Goal: Transaction & Acquisition: Purchase product/service

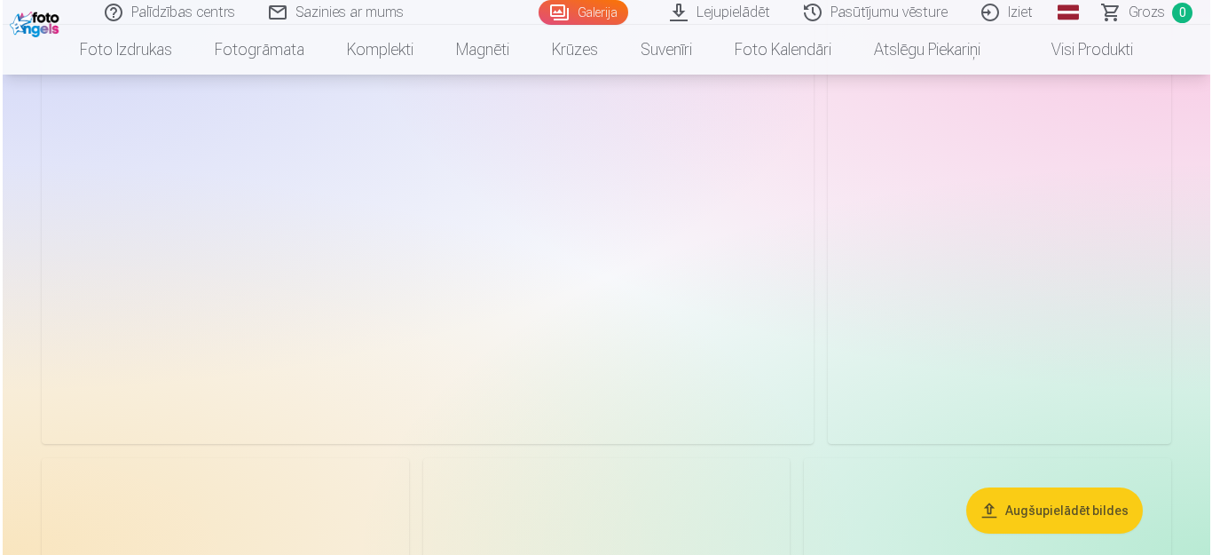
scroll to position [355, 0]
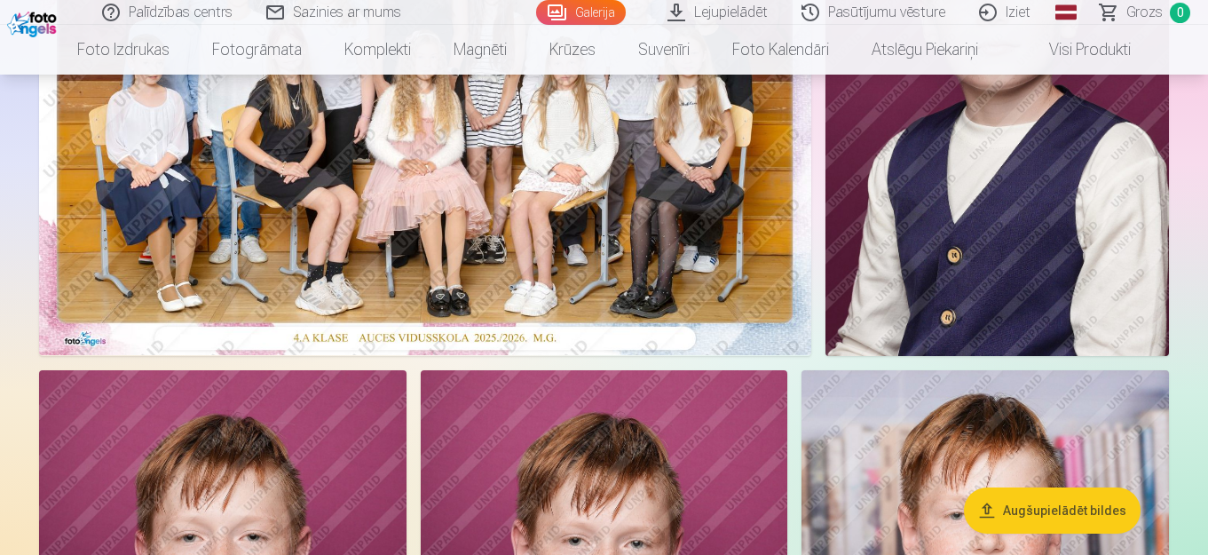
click at [453, 196] on img at bounding box center [425, 97] width 772 height 515
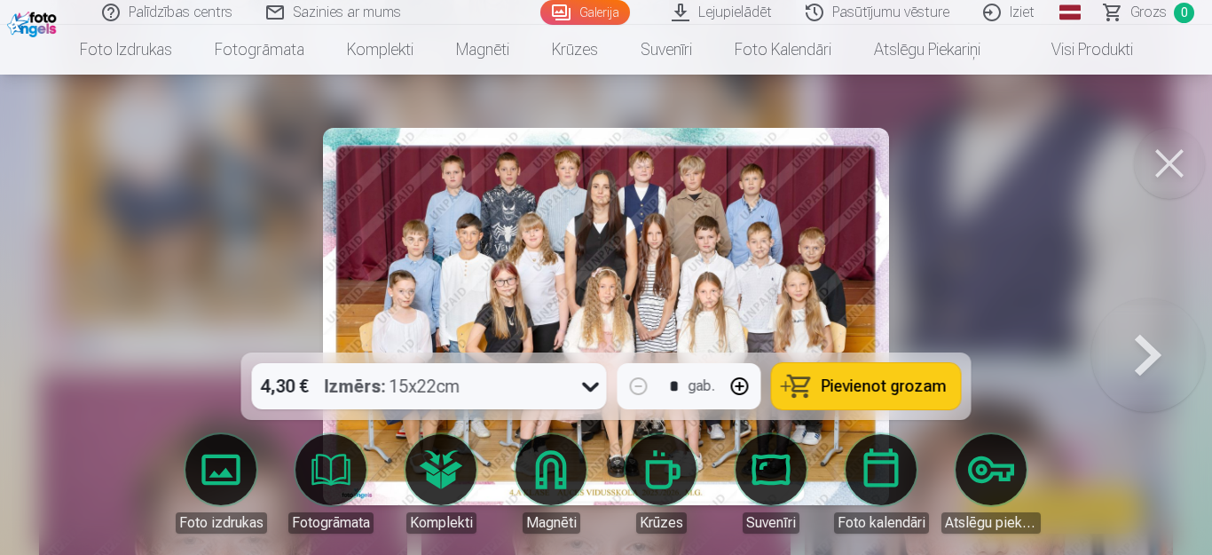
click at [877, 381] on span "Pievienot grozam" at bounding box center [884, 386] width 125 height 16
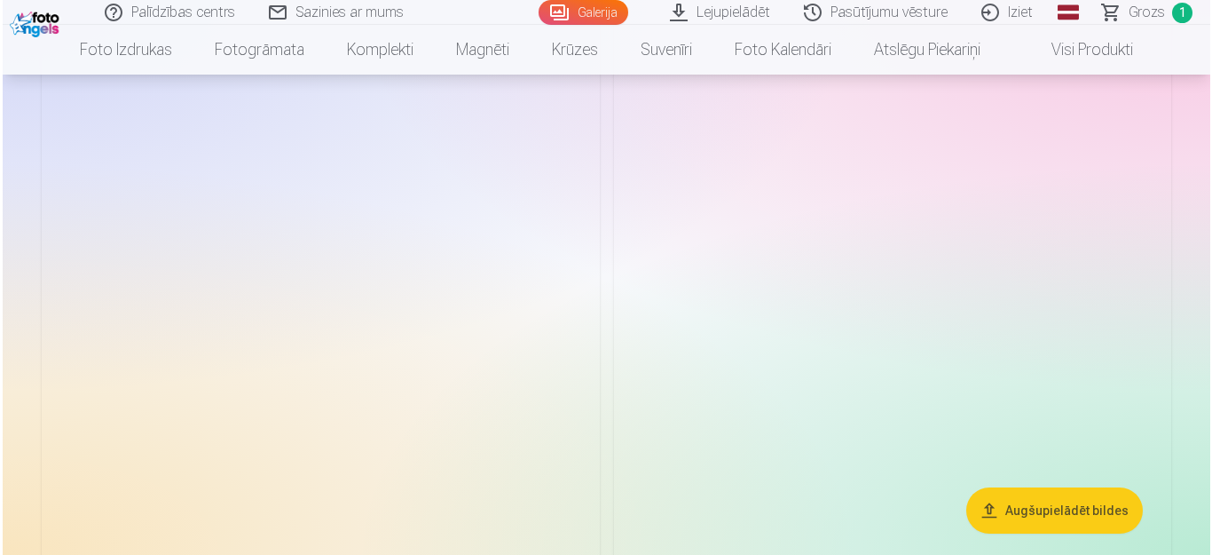
scroll to position [1952, 0]
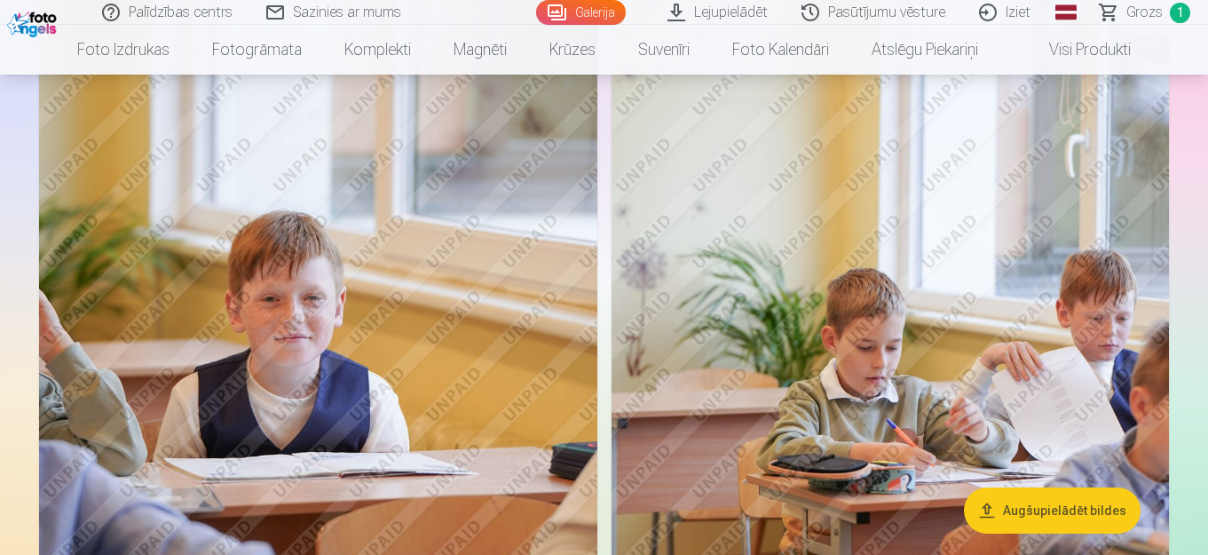
click at [427, 331] on img at bounding box center [318, 320] width 558 height 836
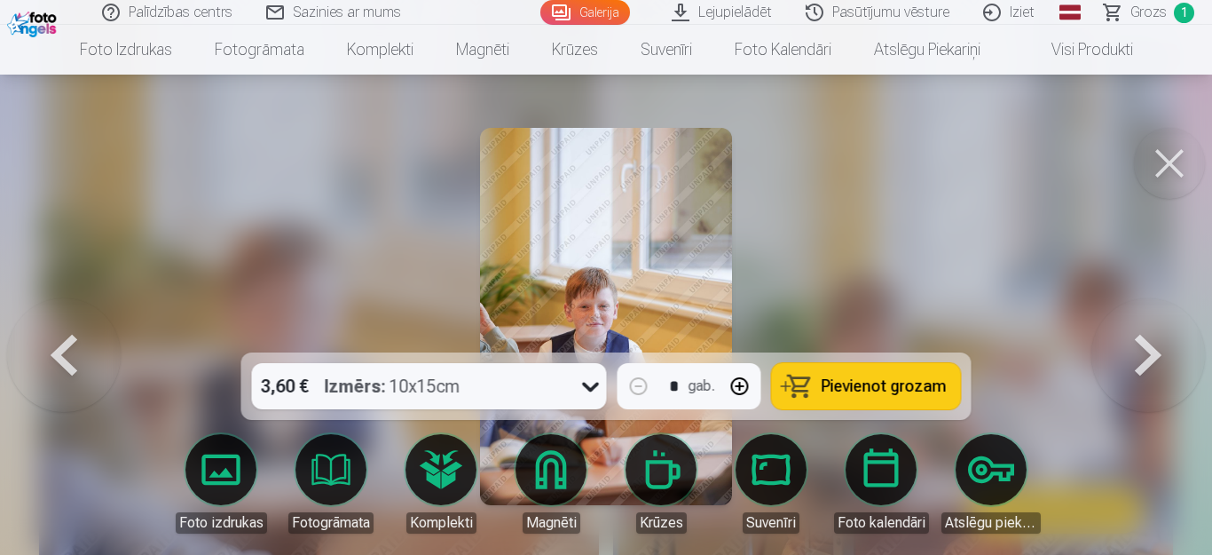
click at [854, 378] on span "Pievienot grozam" at bounding box center [884, 386] width 125 height 16
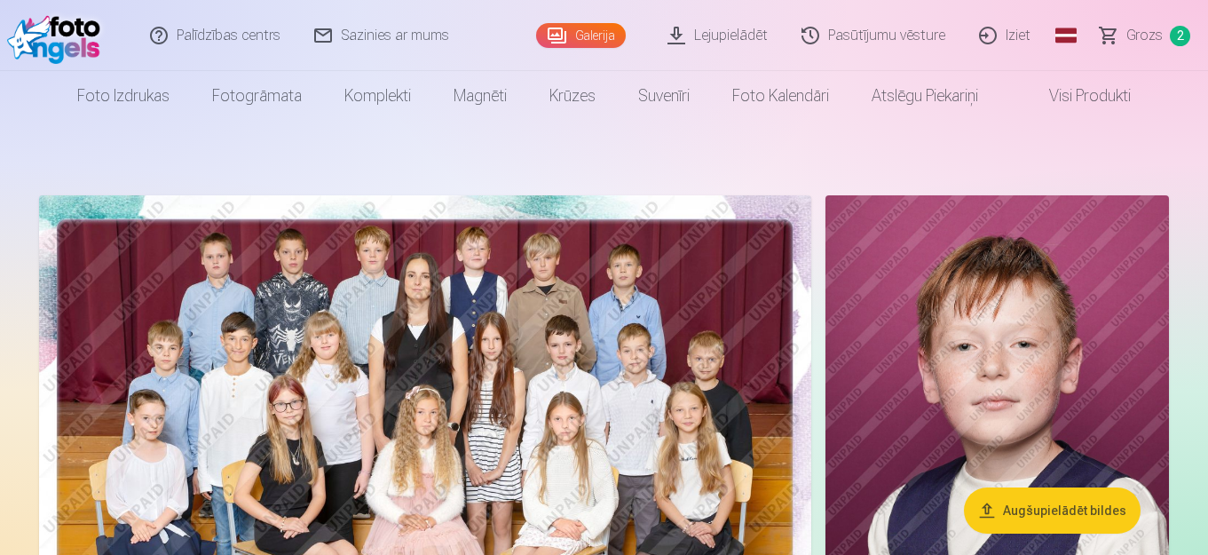
click at [1178, 33] on span "2" at bounding box center [1180, 36] width 20 height 20
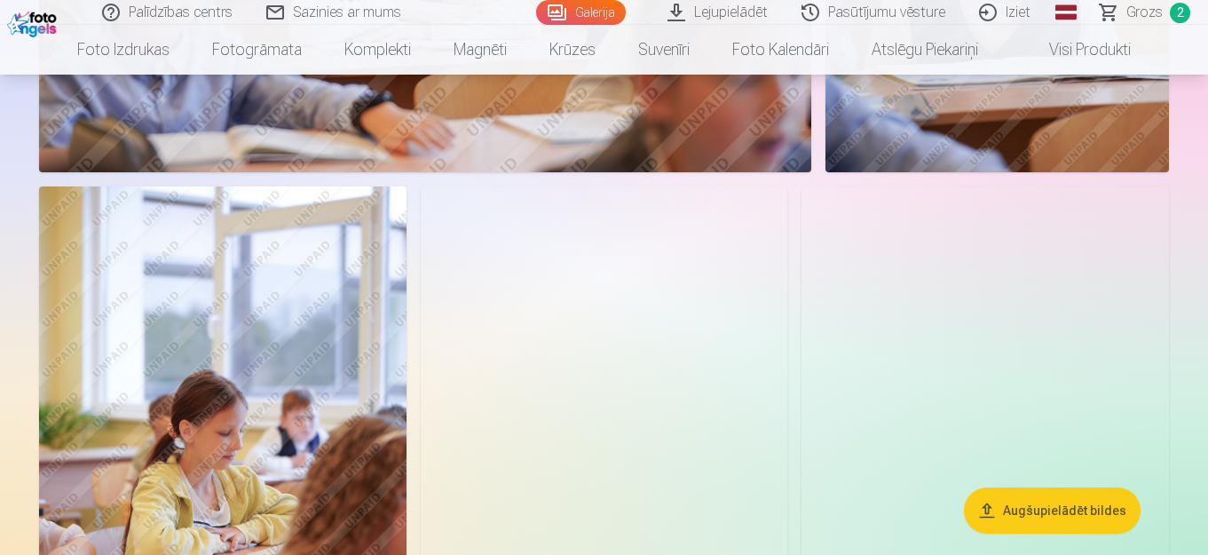
scroll to position [3904, 0]
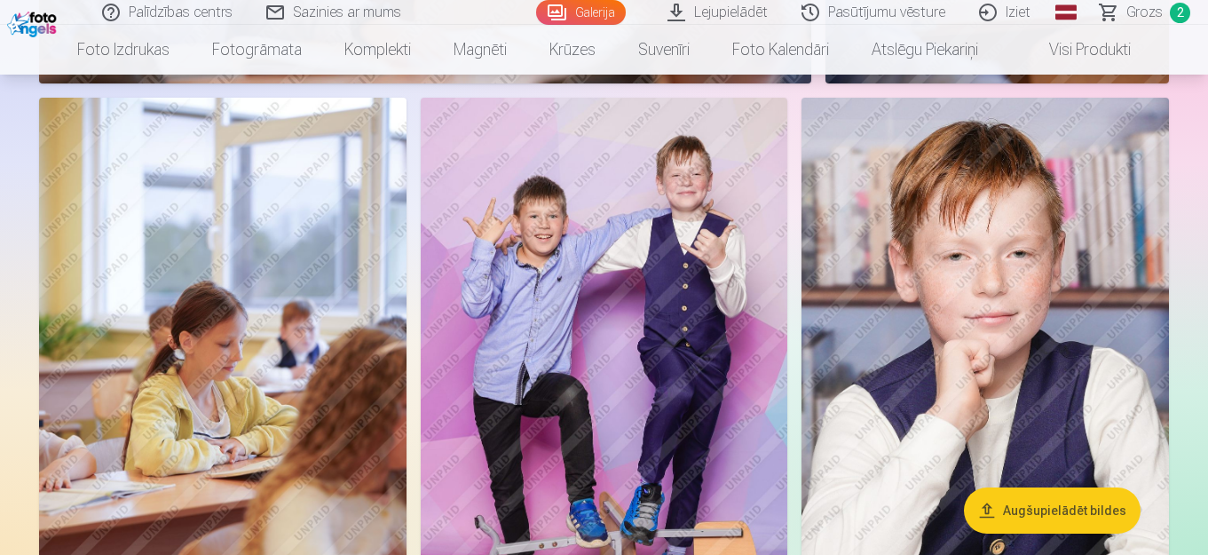
click at [611, 313] on img at bounding box center [604, 373] width 367 height 551
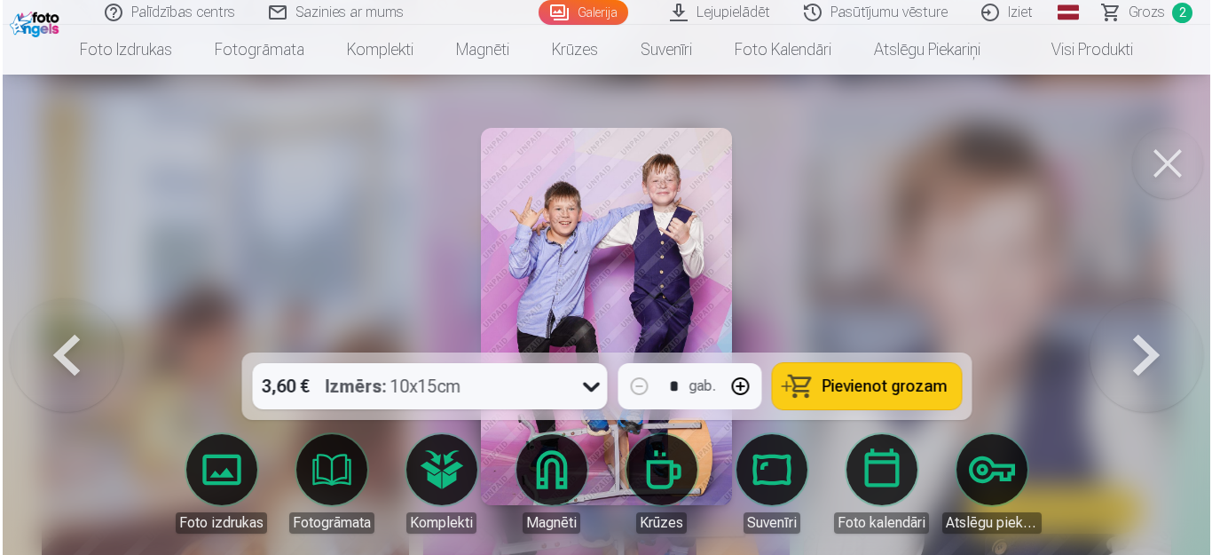
scroll to position [3917, 0]
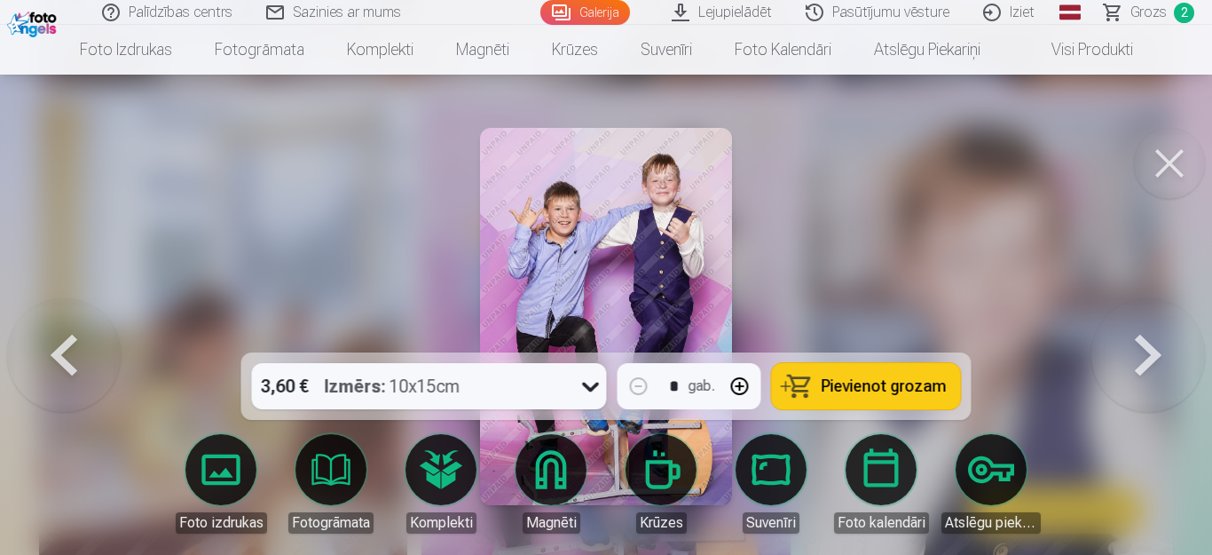
click at [859, 384] on span "Pievienot grozam" at bounding box center [884, 386] width 125 height 16
click at [1140, 10] on span "Grozs" at bounding box center [1149, 12] width 36 height 21
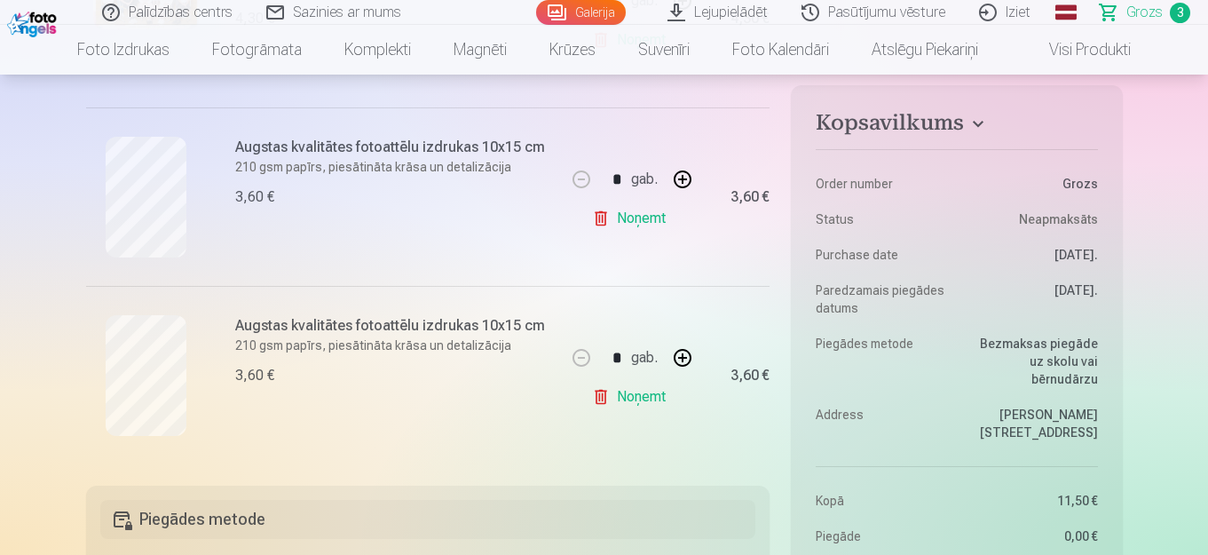
scroll to position [532, 0]
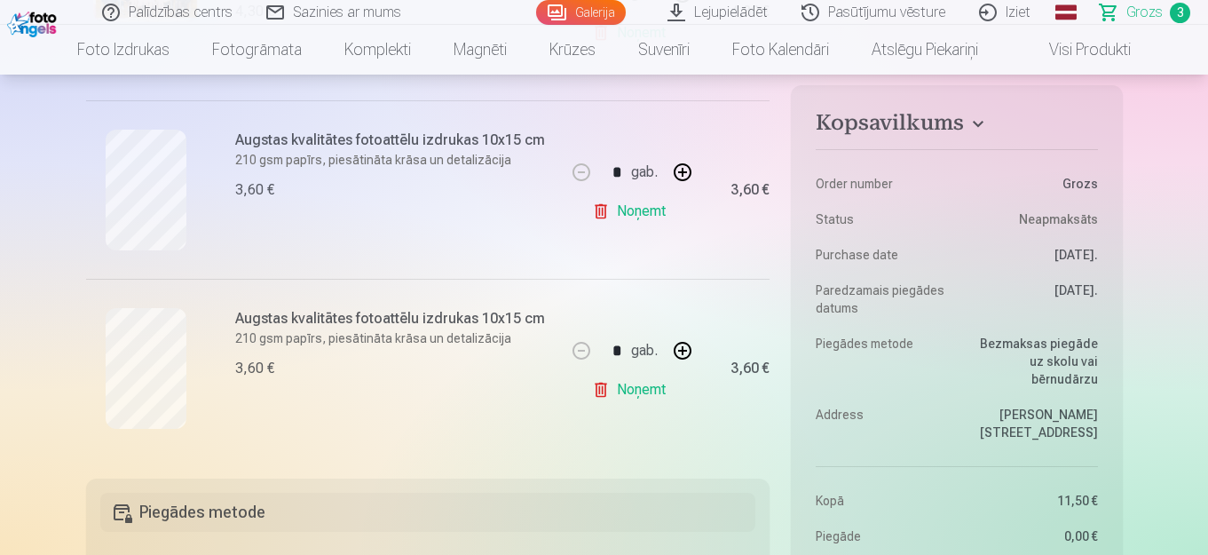
click at [981, 125] on h4 "Kopsavilkums" at bounding box center [956, 126] width 281 height 32
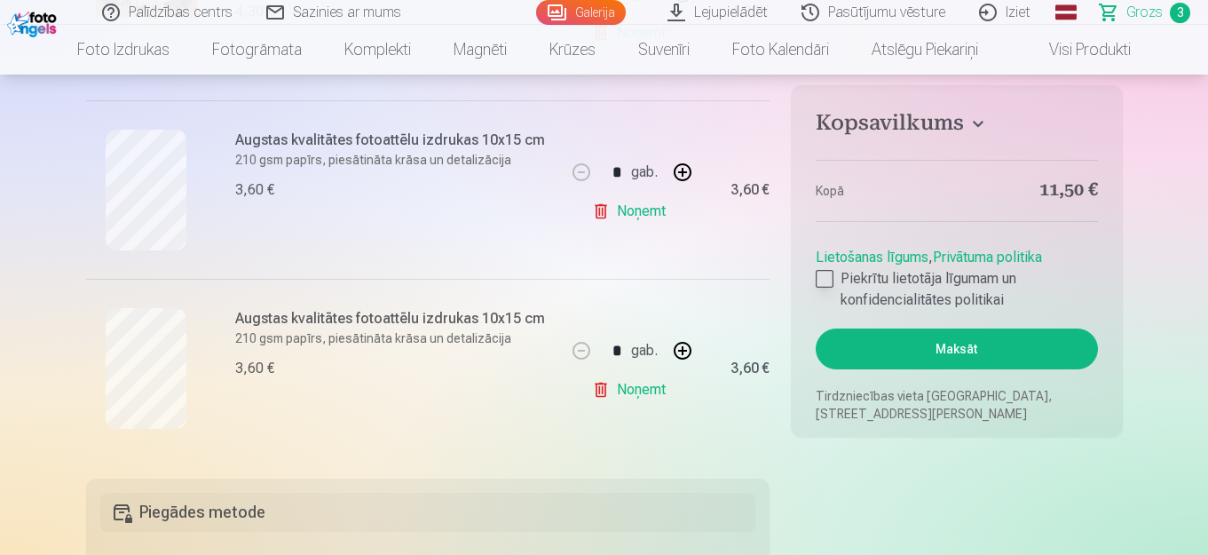
click at [827, 280] on div at bounding box center [825, 279] width 18 height 18
click at [969, 350] on button "Maksāt" at bounding box center [956, 348] width 281 height 41
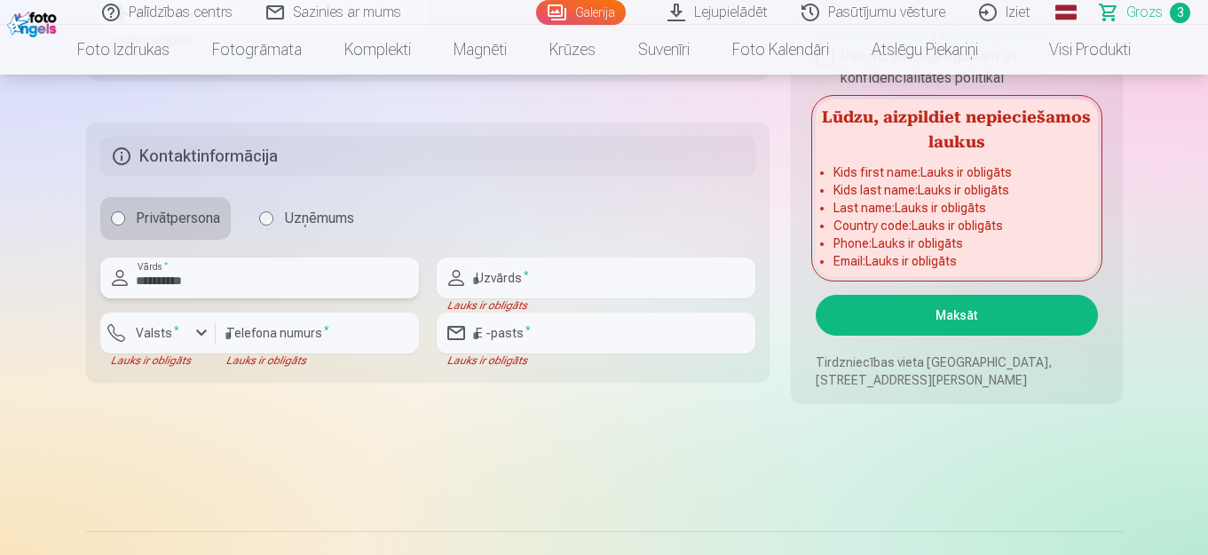
type input "**********"
click at [540, 270] on input "text" at bounding box center [596, 277] width 319 height 41
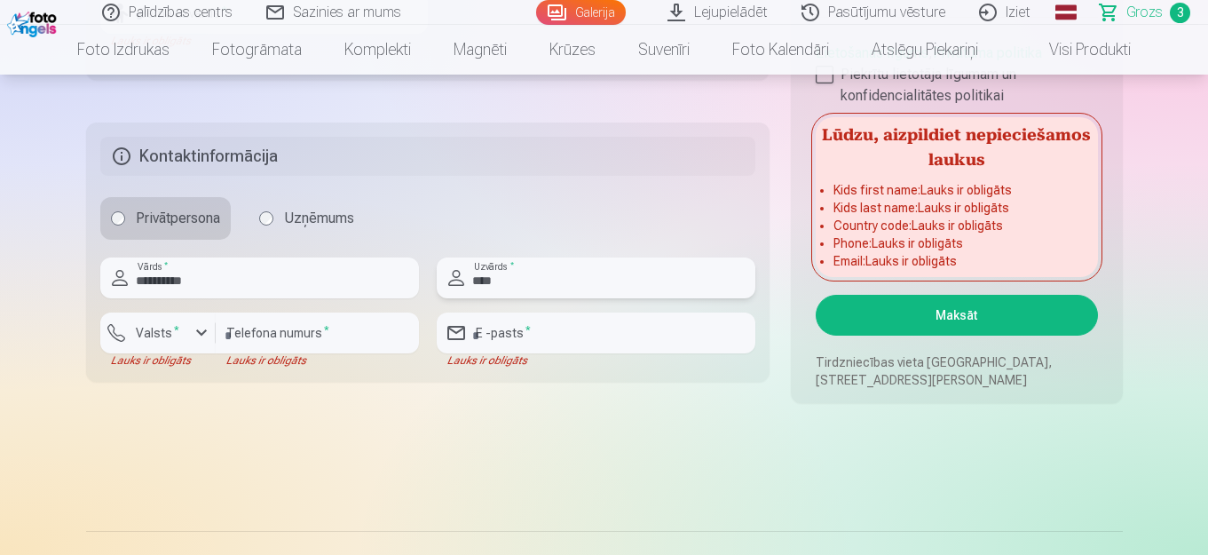
type input "****"
click at [333, 342] on input "number" at bounding box center [317, 332] width 203 height 41
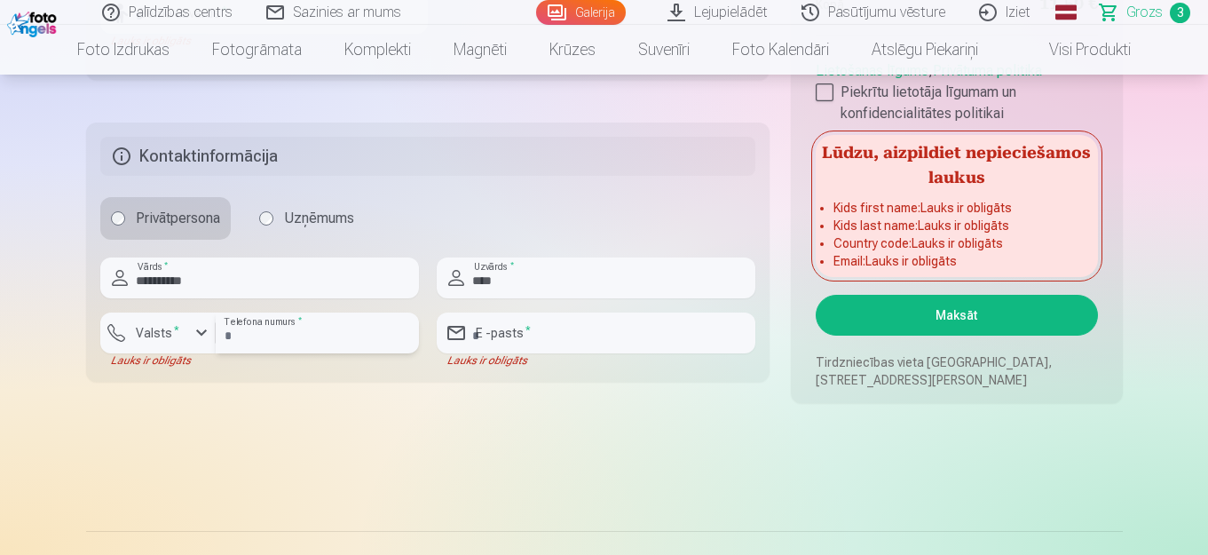
type input "********"
click at [536, 333] on input "email" at bounding box center [596, 332] width 319 height 41
type input "**********"
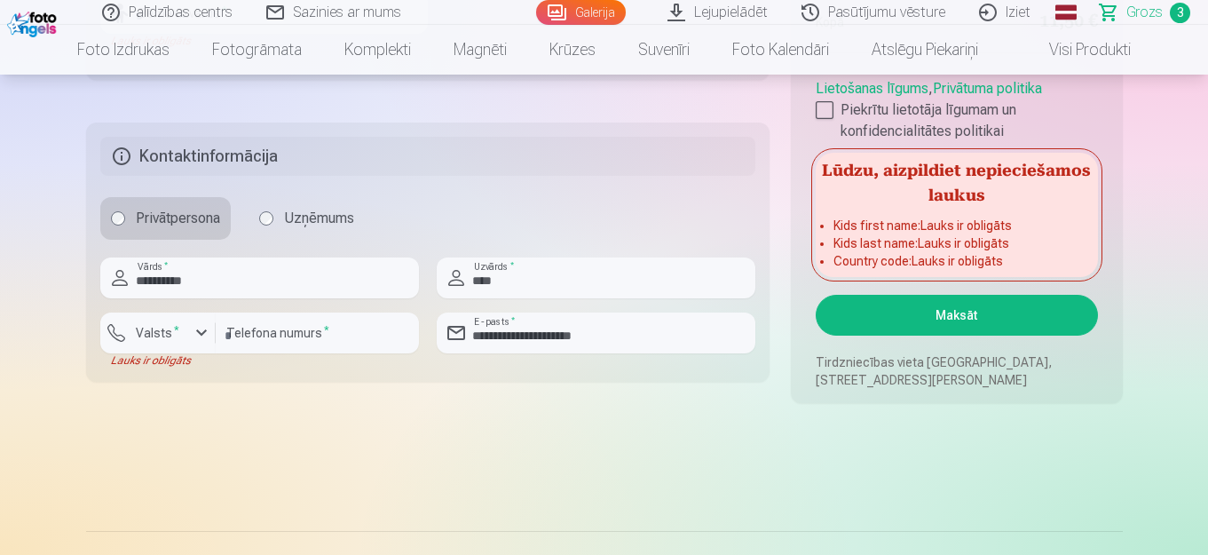
click at [942, 320] on button "Maksāt" at bounding box center [956, 315] width 281 height 41
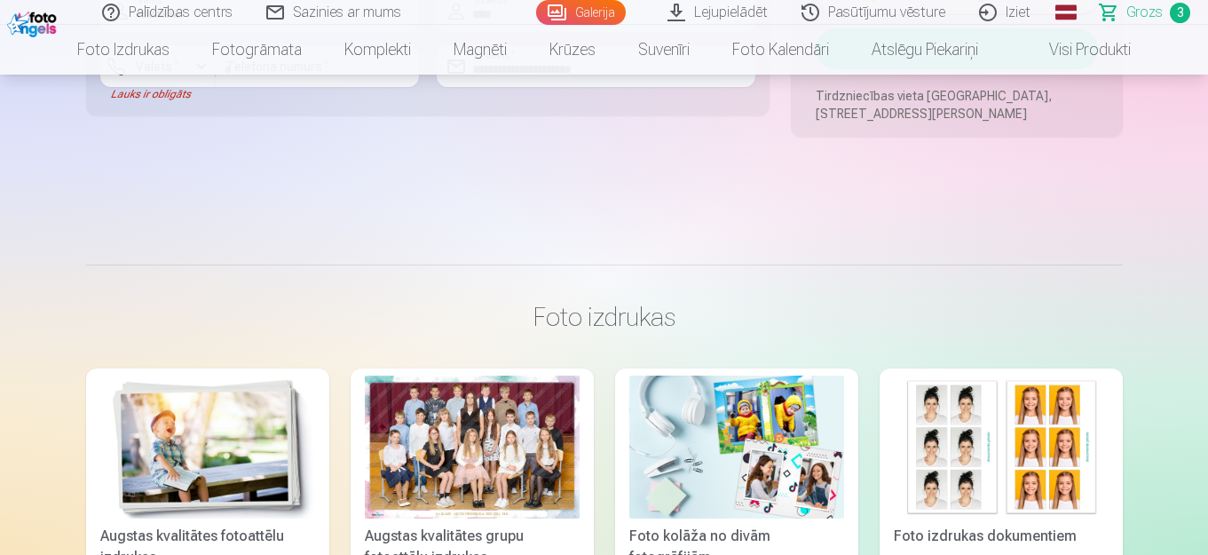
scroll to position [1442, 0]
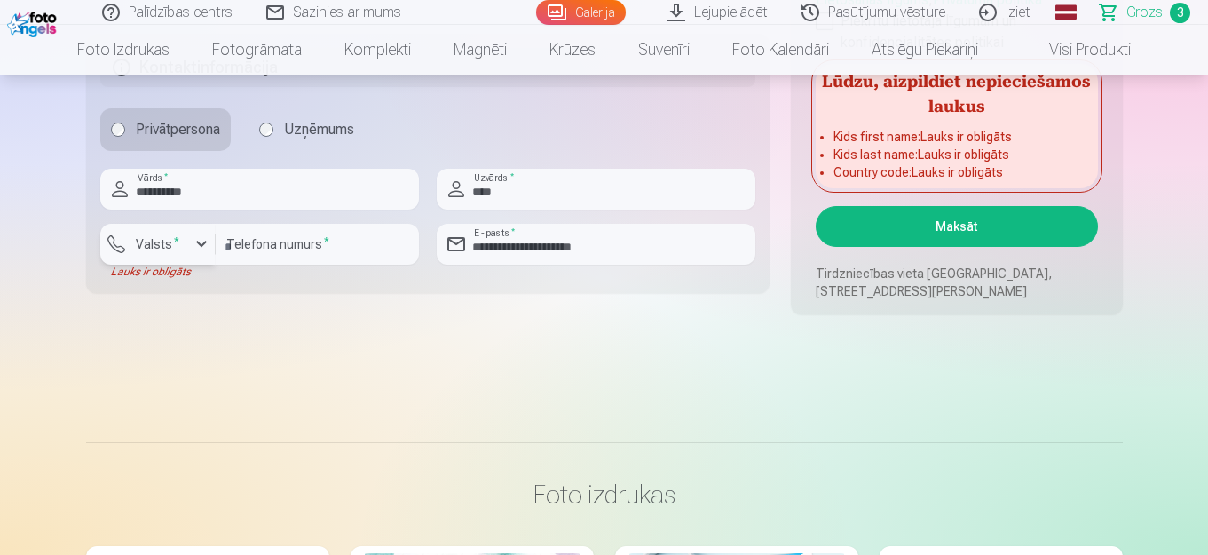
click at [199, 243] on div "button" at bounding box center [201, 243] width 21 height 21
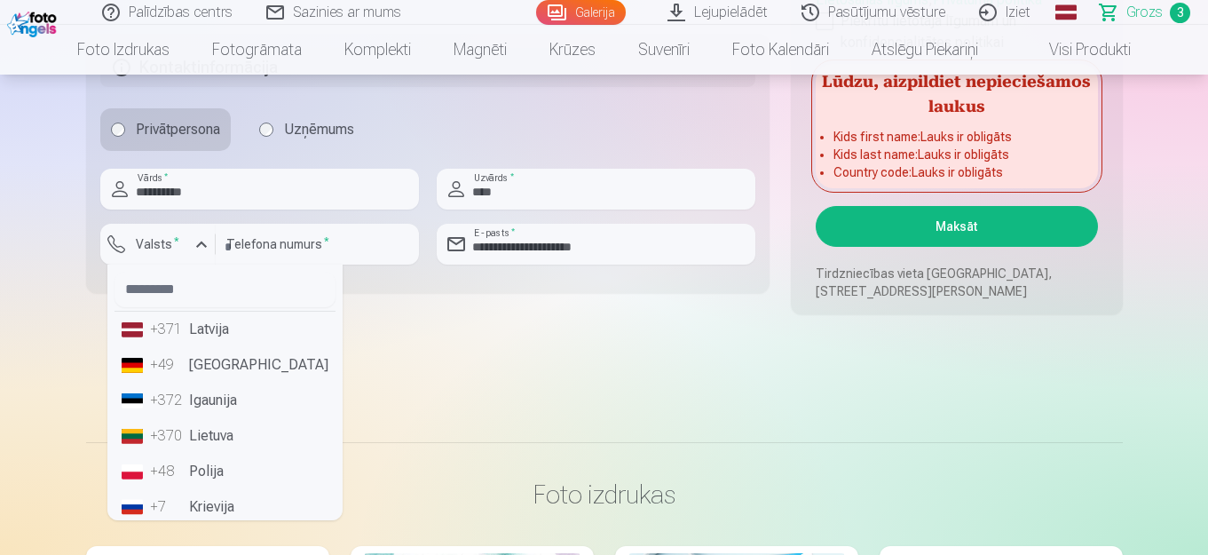
click at [211, 328] on li "+371 Latvija" at bounding box center [224, 328] width 221 height 35
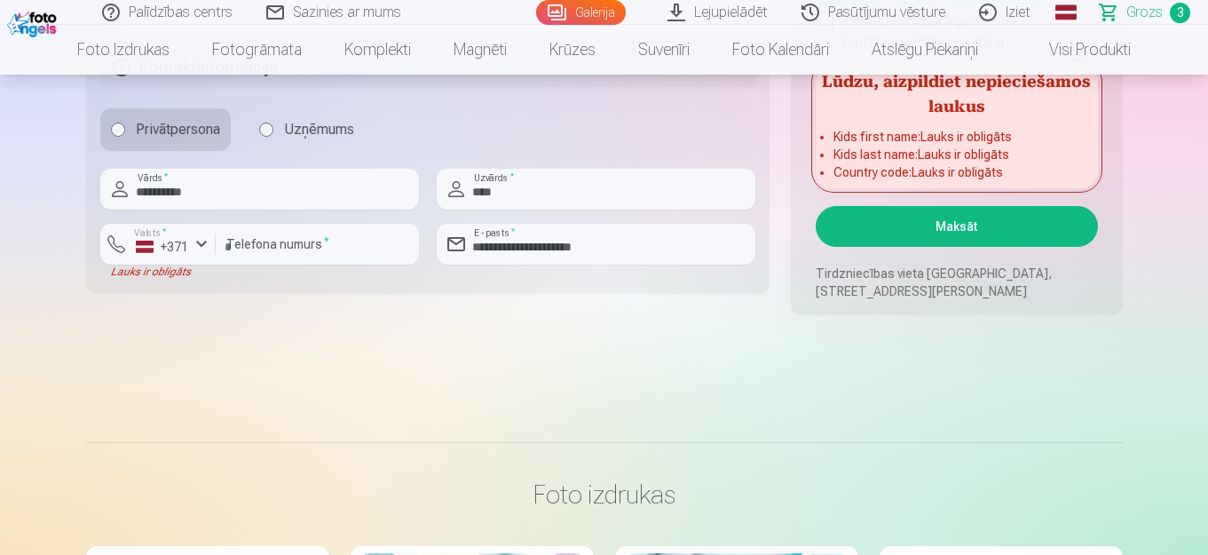
click at [970, 237] on button "Maksāt" at bounding box center [956, 226] width 281 height 41
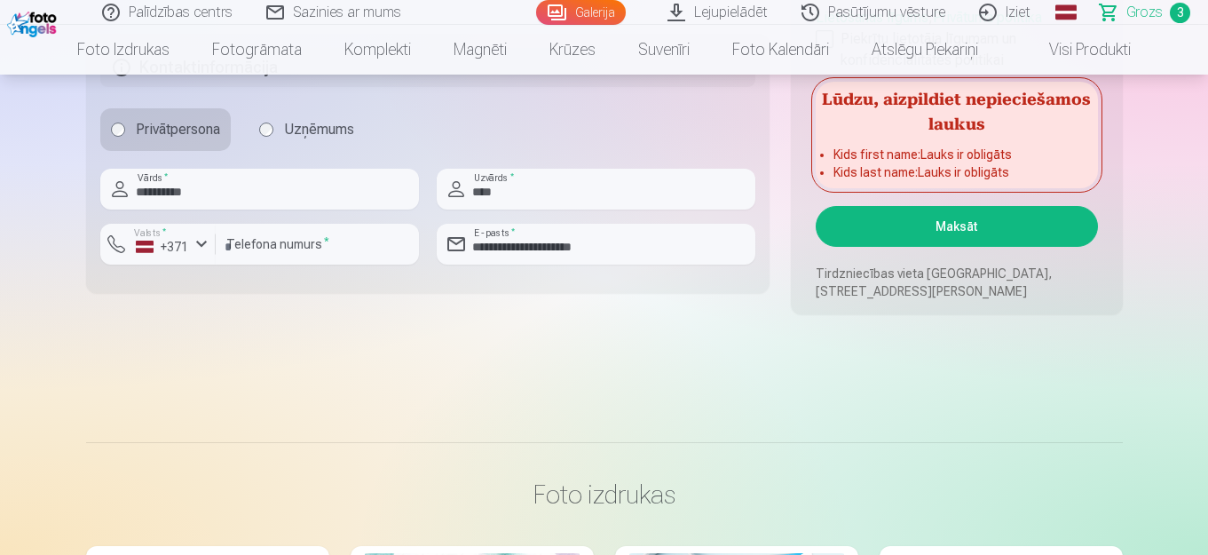
scroll to position [1027, 0]
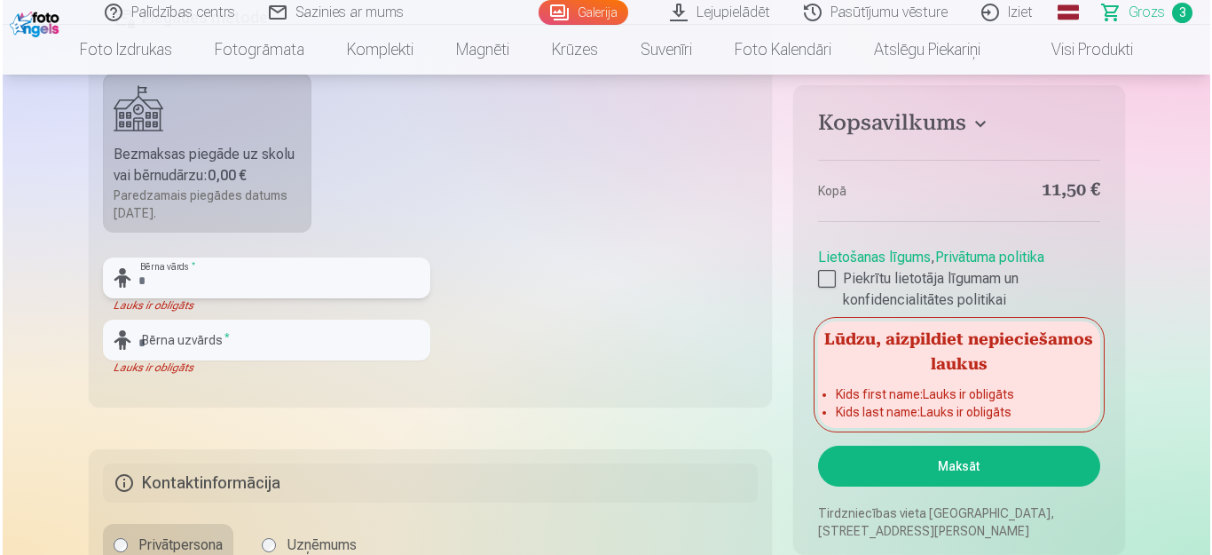
scroll to position [3917, 0]
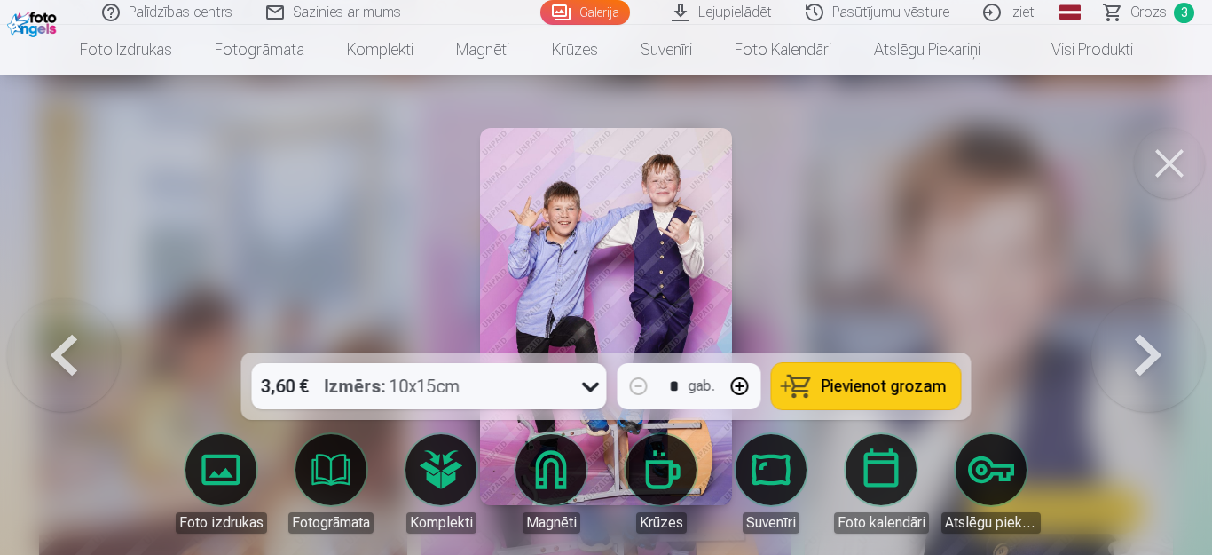
click at [1149, 9] on span "Grozs" at bounding box center [1149, 12] width 36 height 21
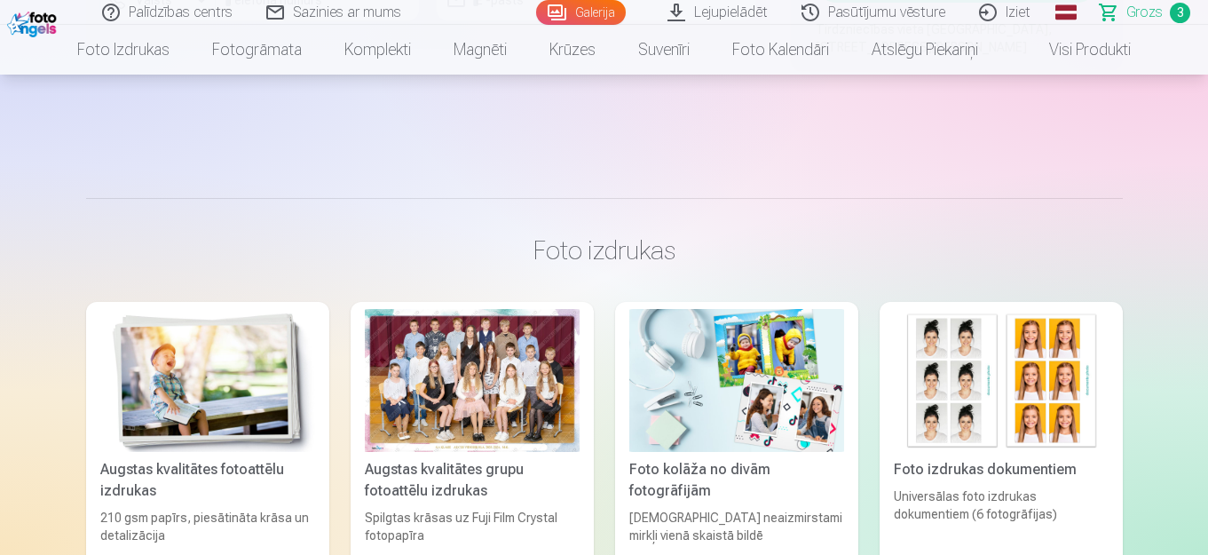
scroll to position [1420, 0]
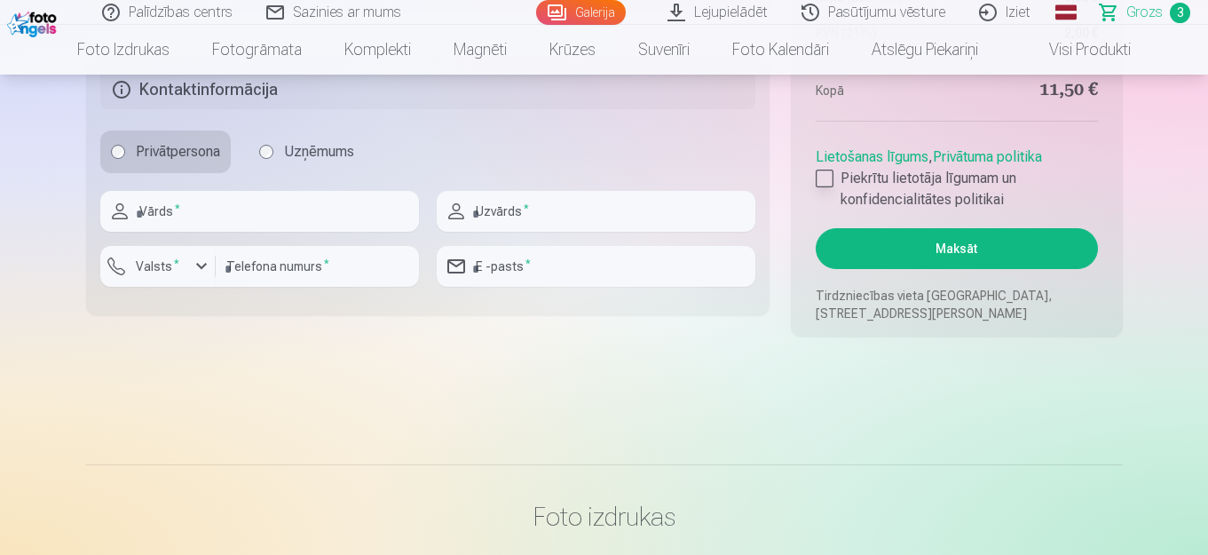
click at [827, 175] on div at bounding box center [825, 178] width 18 height 18
click at [939, 241] on button "Maksāt" at bounding box center [956, 248] width 281 height 41
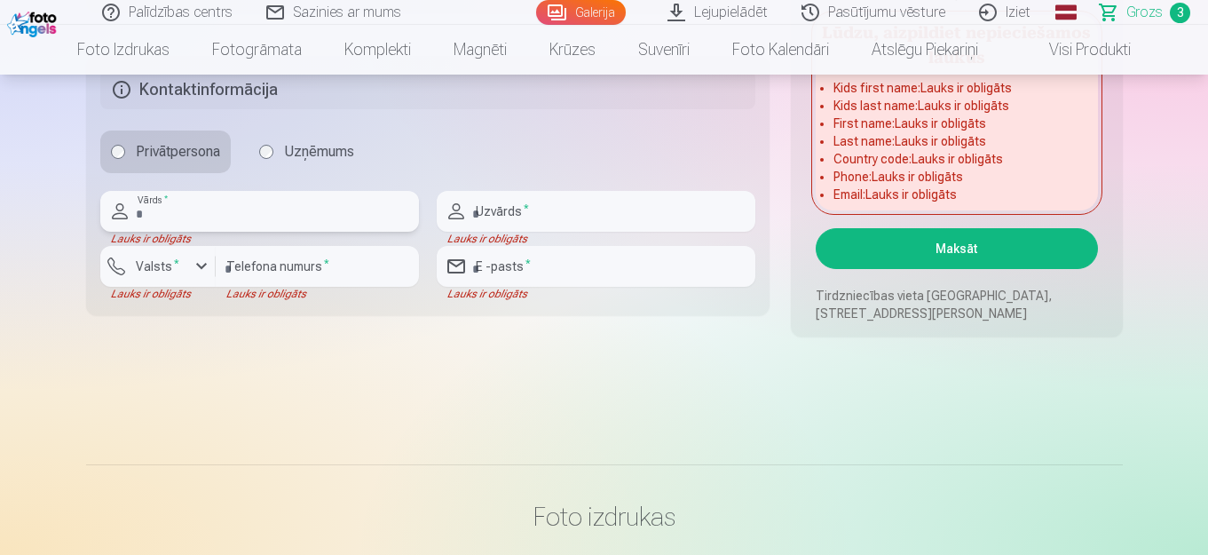
click at [273, 209] on input "text" at bounding box center [259, 211] width 319 height 41
type input "****"
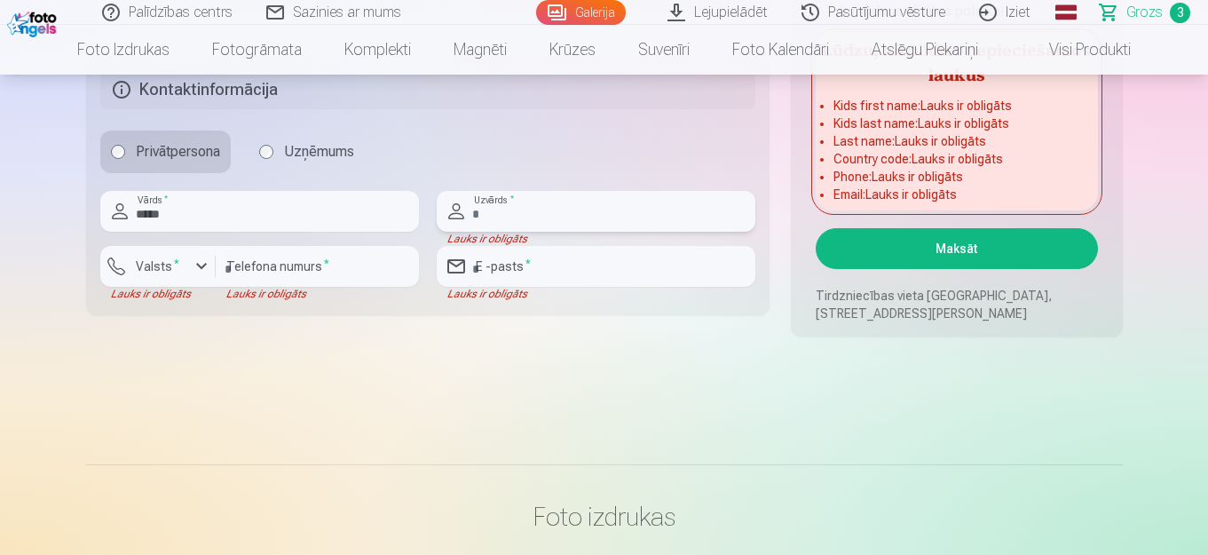
click at [622, 217] on input "text" at bounding box center [596, 211] width 319 height 41
type input "***"
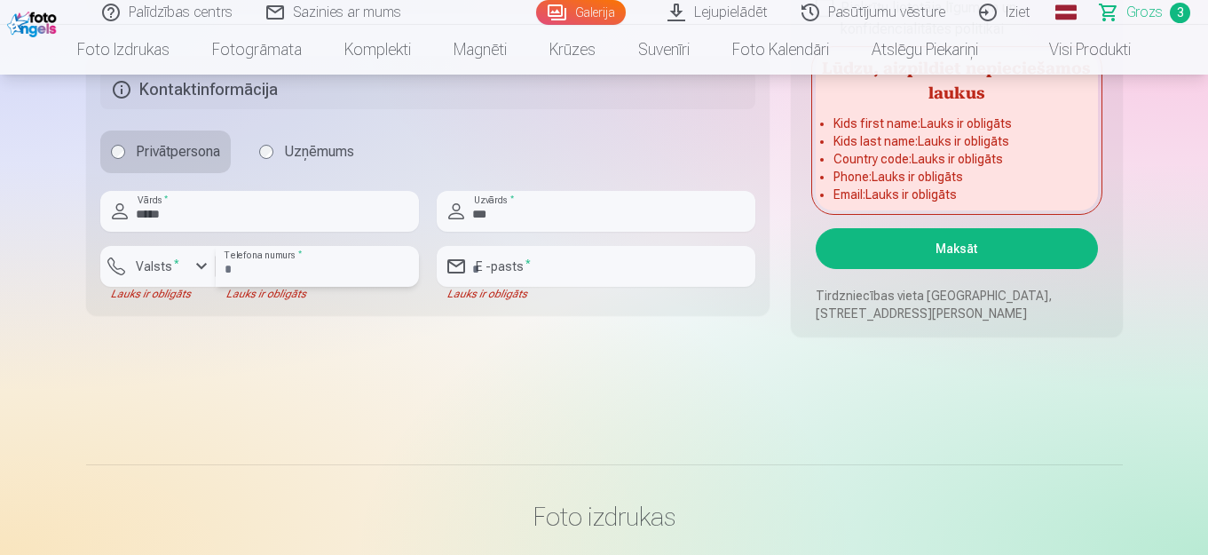
click at [339, 264] on input "number" at bounding box center [317, 266] width 203 height 41
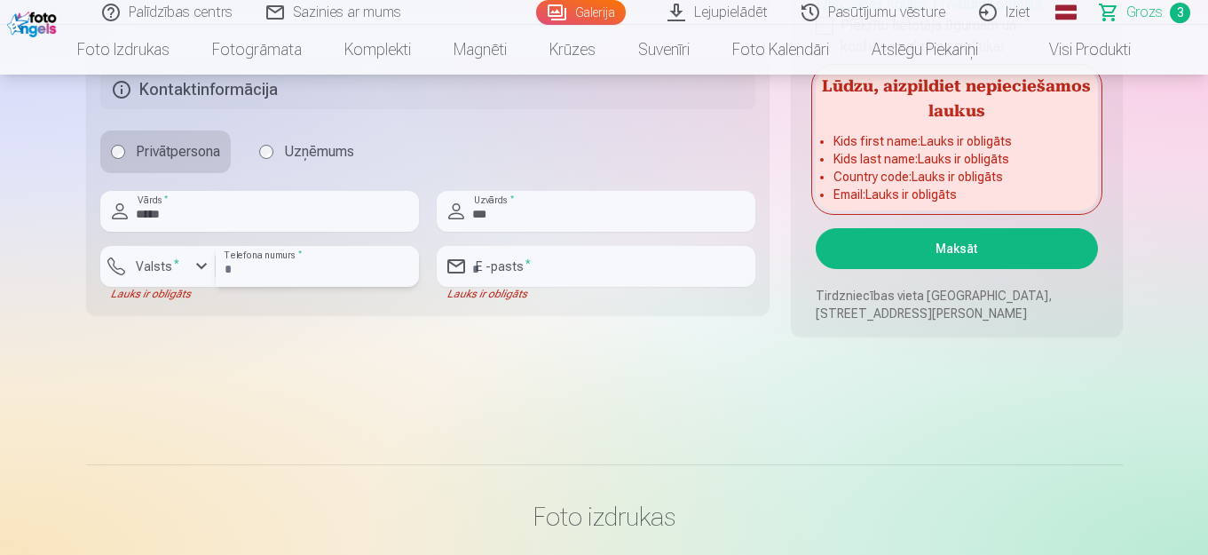
type input "********"
click at [631, 260] on input "email" at bounding box center [596, 266] width 319 height 41
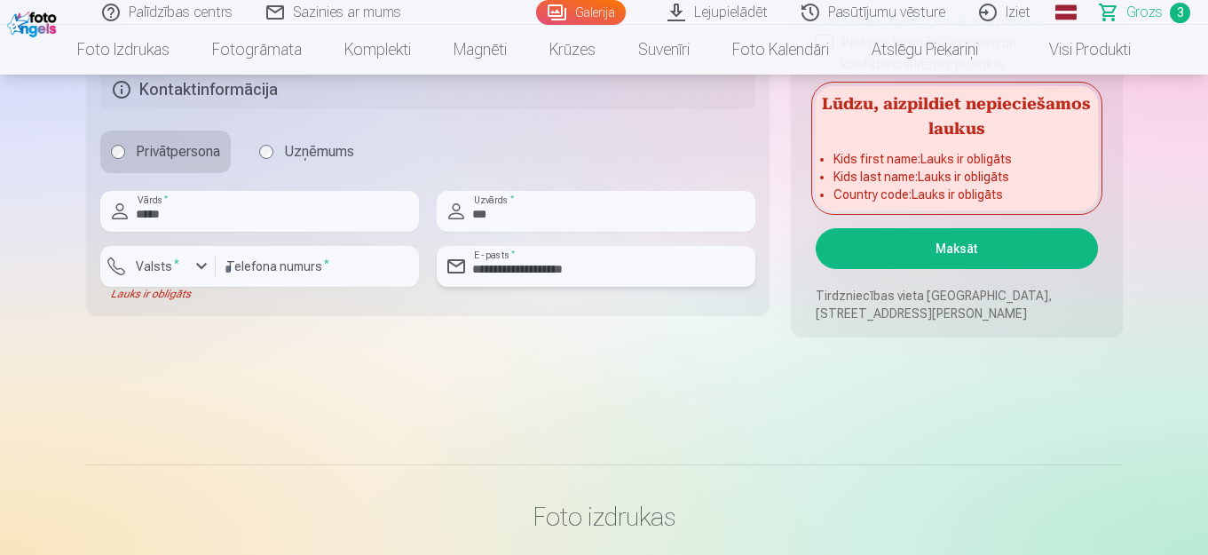
type input "**********"
click at [188, 267] on div "button" at bounding box center [162, 269] width 53 height 18
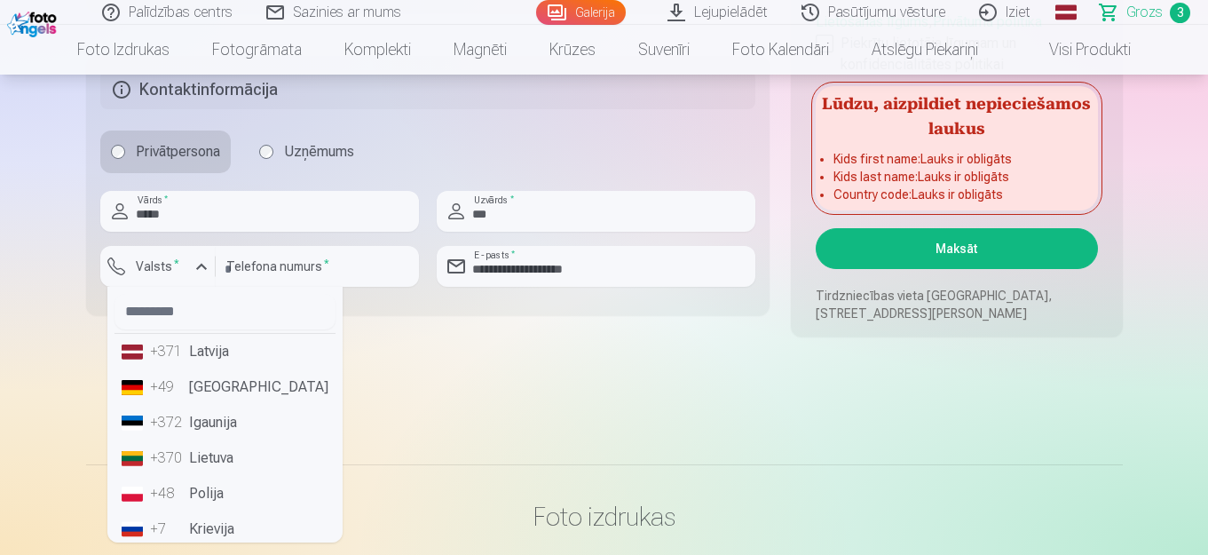
click at [194, 351] on li "+371 Latvija" at bounding box center [224, 351] width 221 height 35
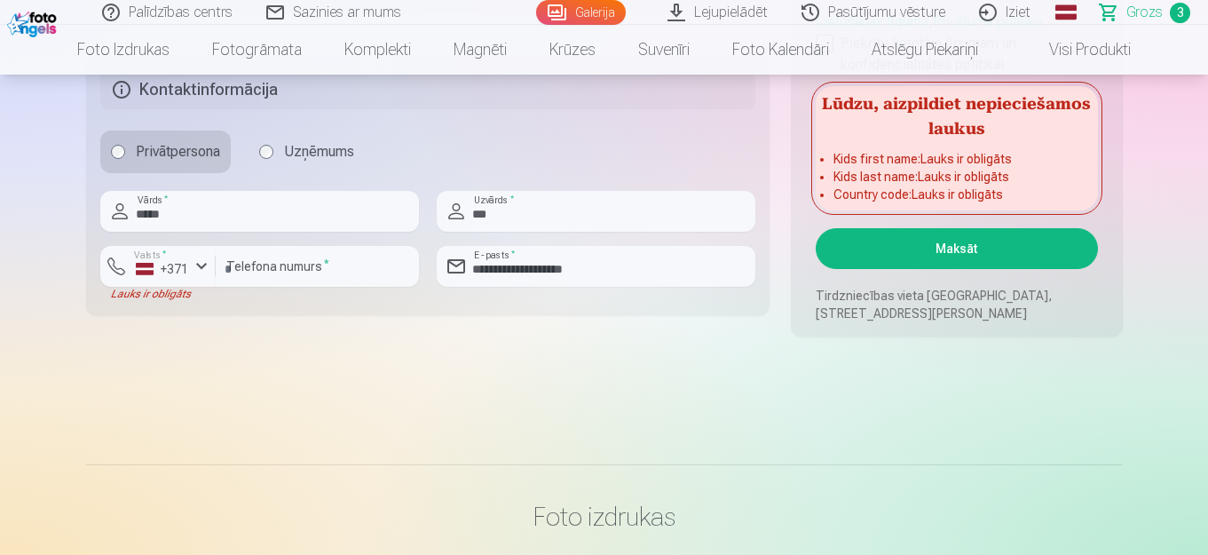
click at [958, 250] on button "Maksāt" at bounding box center [956, 248] width 281 height 41
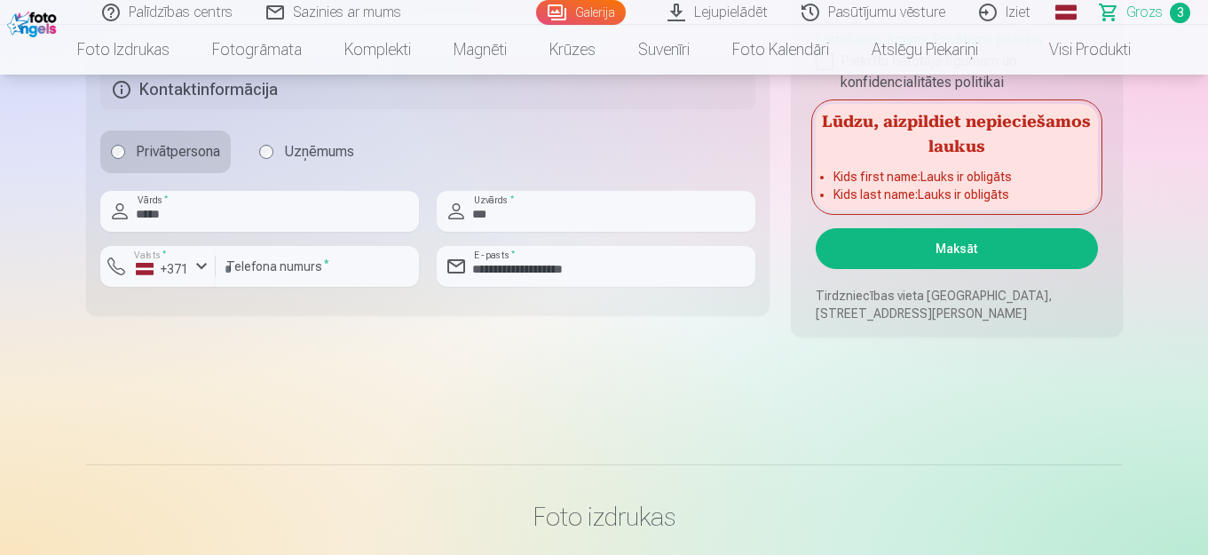
scroll to position [1027, 0]
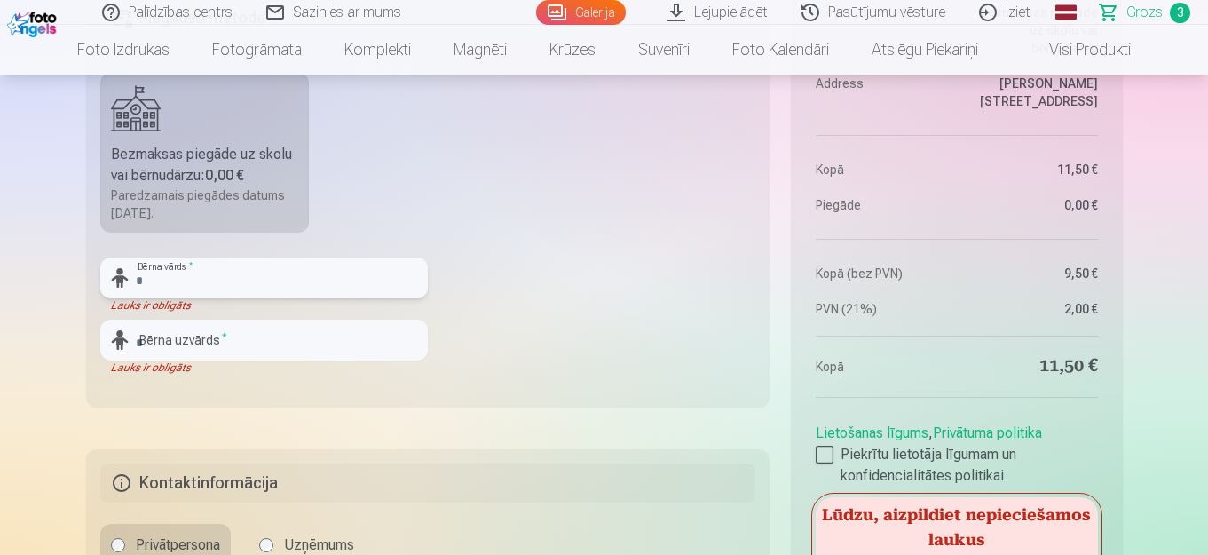
click at [336, 273] on input "text" at bounding box center [263, 277] width 327 height 41
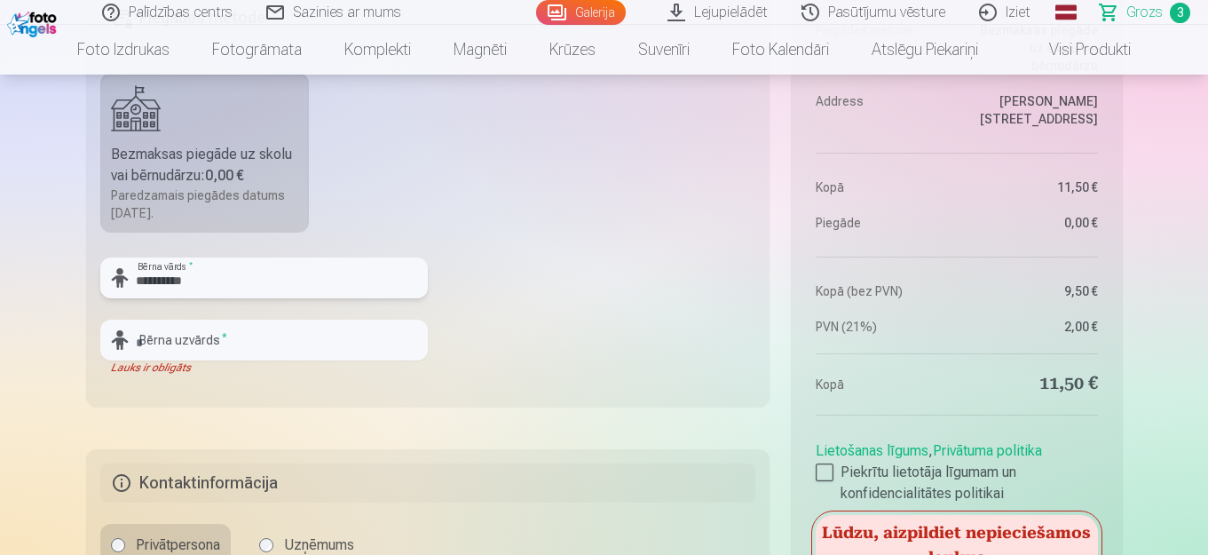
type input "**********"
click at [297, 345] on input "text" at bounding box center [263, 339] width 327 height 41
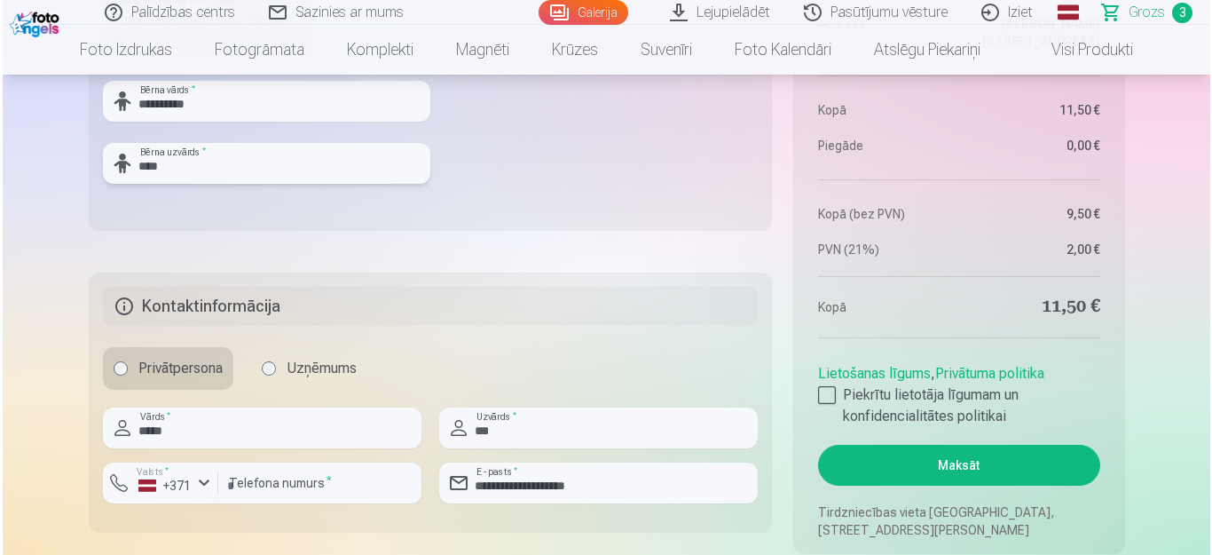
scroll to position [1204, 0]
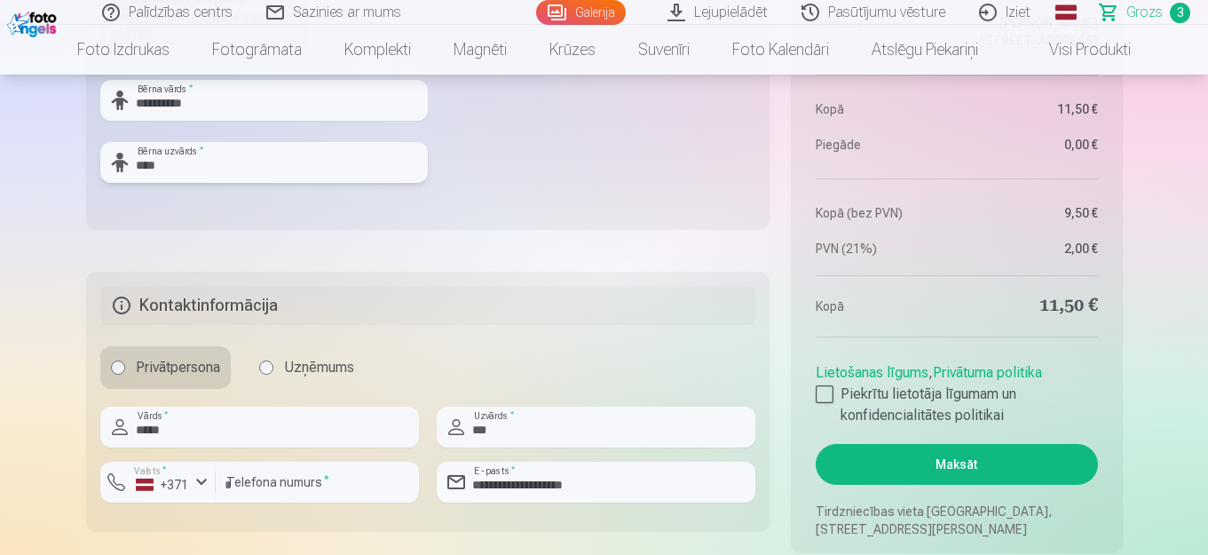
type input "****"
click at [971, 463] on button "Maksāt" at bounding box center [956, 464] width 281 height 41
